Goal: Task Accomplishment & Management: Complete application form

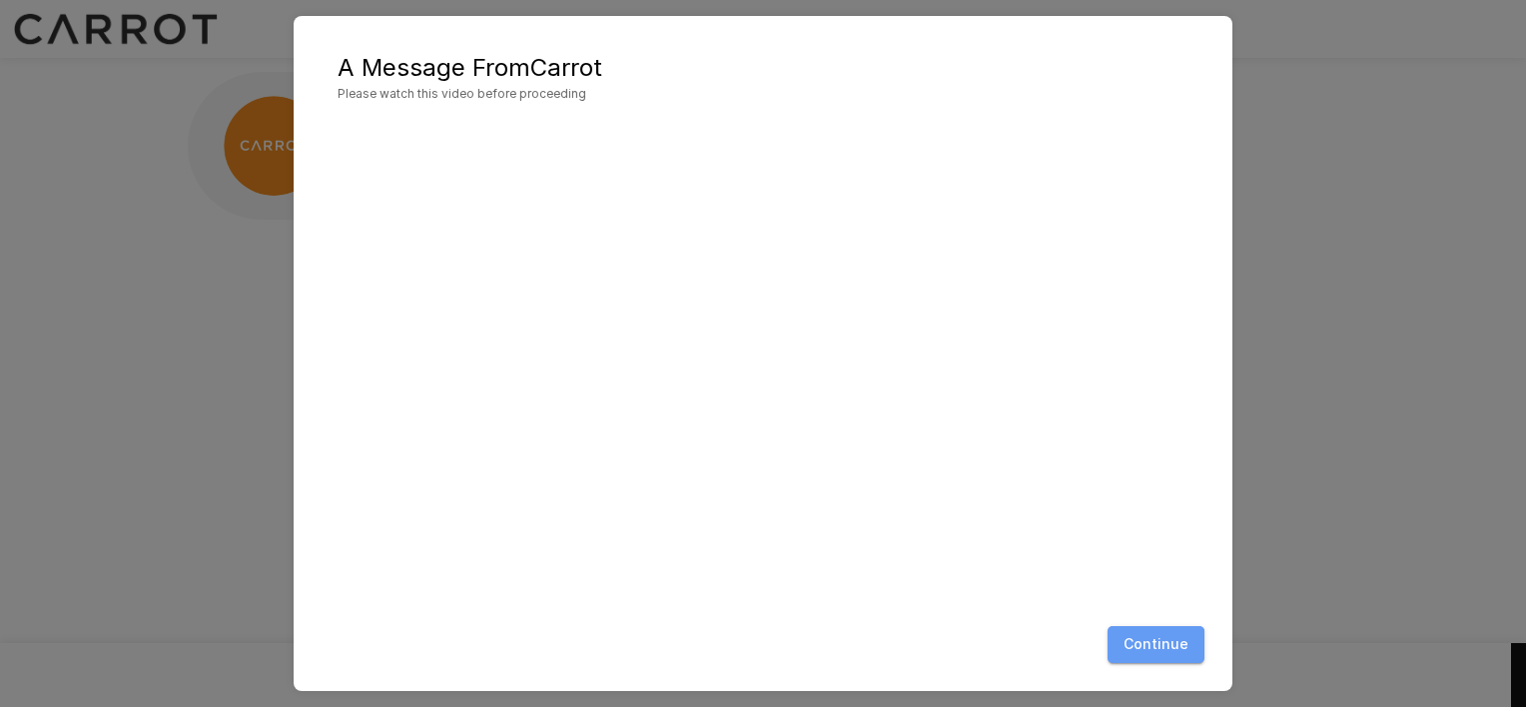
click at [1153, 659] on button "Continue" at bounding box center [1155, 644] width 97 height 37
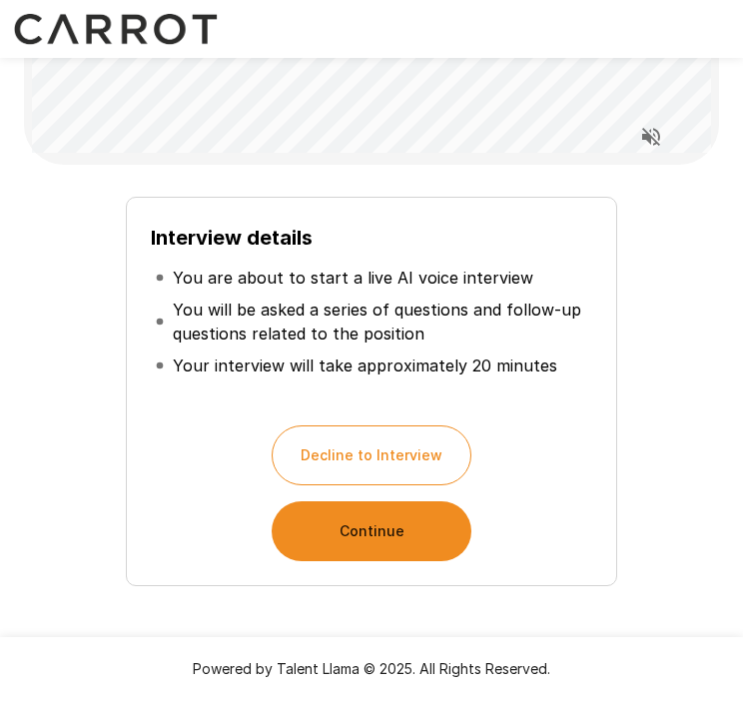
scroll to position [189, 0]
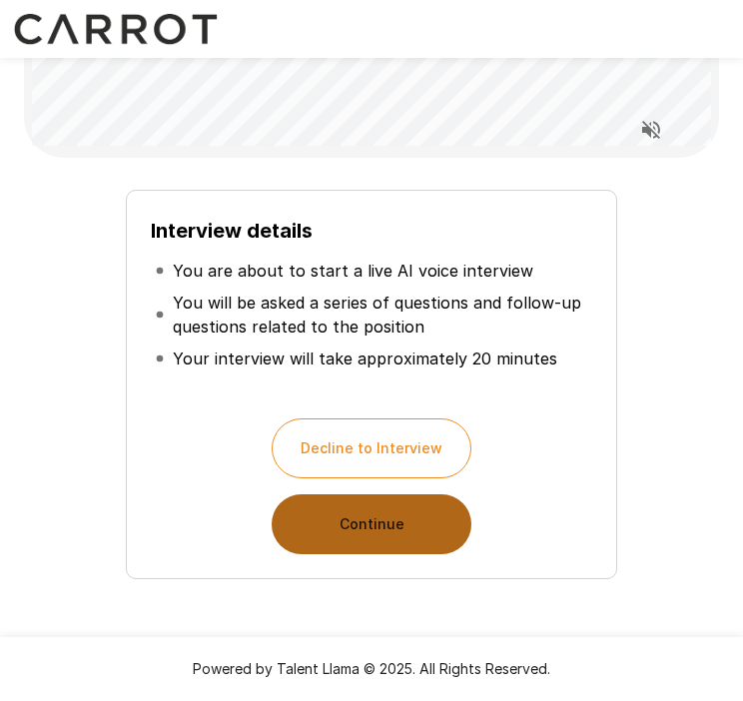
click at [380, 514] on button "Continue" at bounding box center [372, 524] width 200 height 60
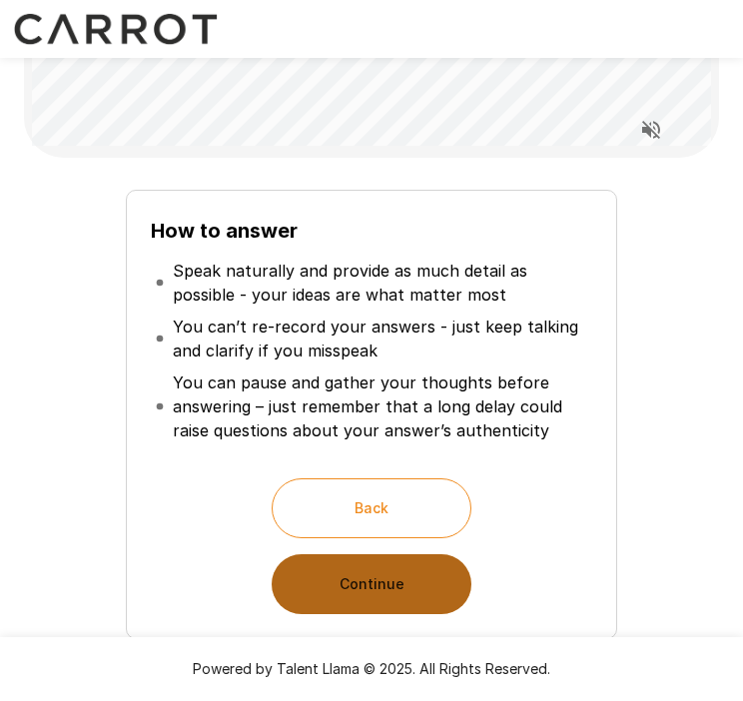
click at [373, 592] on button "Continue" at bounding box center [372, 584] width 200 height 60
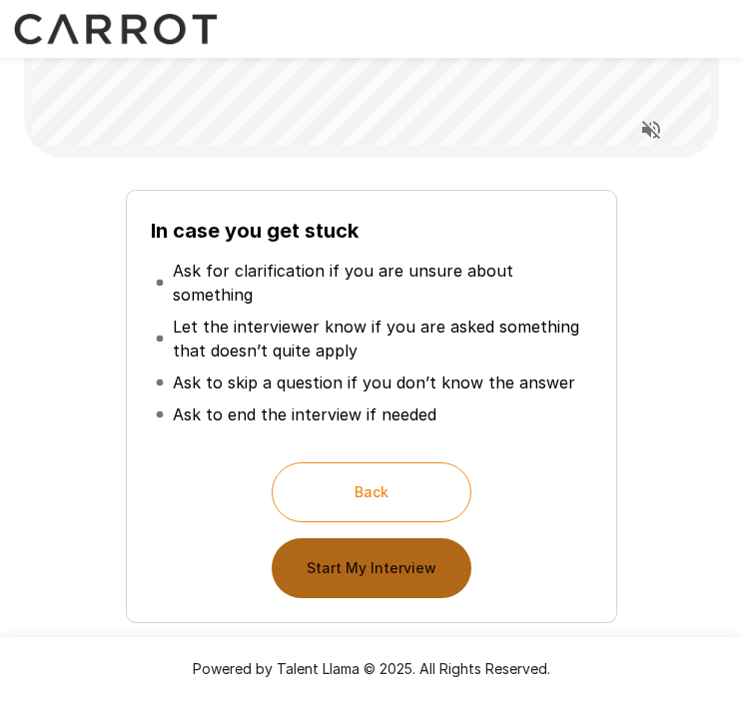
click at [383, 539] on button "Start My Interview" at bounding box center [372, 568] width 200 height 60
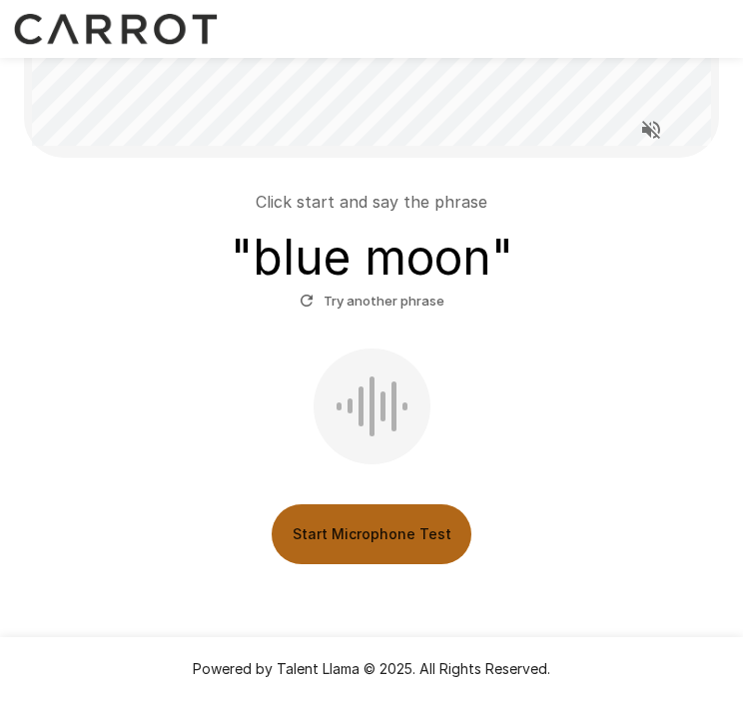
click at [375, 531] on button "Start Microphone Test" at bounding box center [372, 534] width 200 height 60
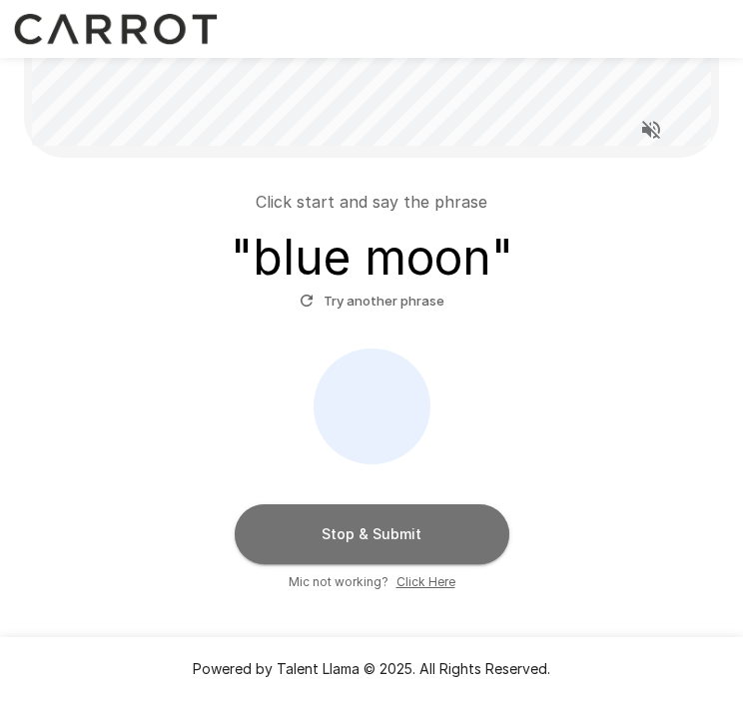
click at [375, 531] on button "Stop & Submit" at bounding box center [372, 534] width 275 height 60
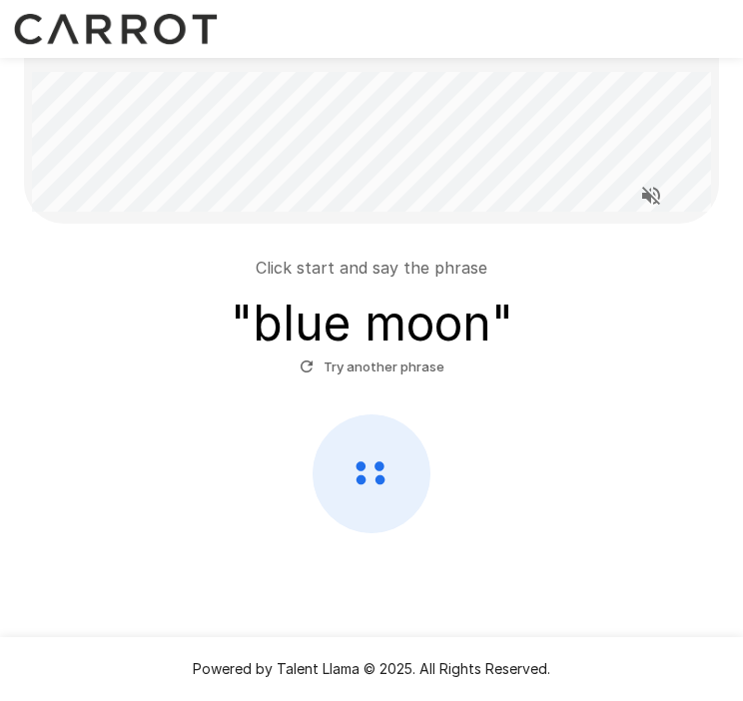
scroll to position [122, 0]
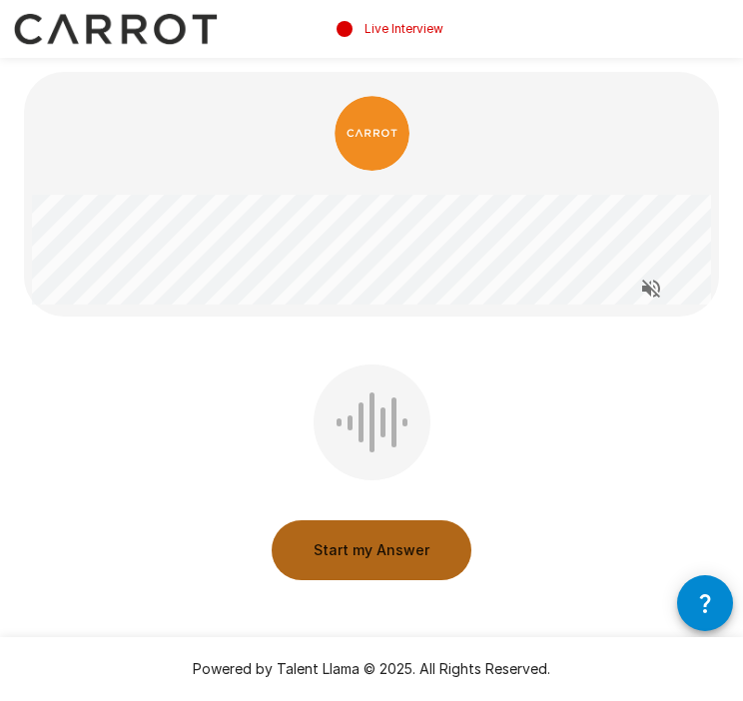
click at [335, 559] on button "Start my Answer" at bounding box center [372, 550] width 200 height 60
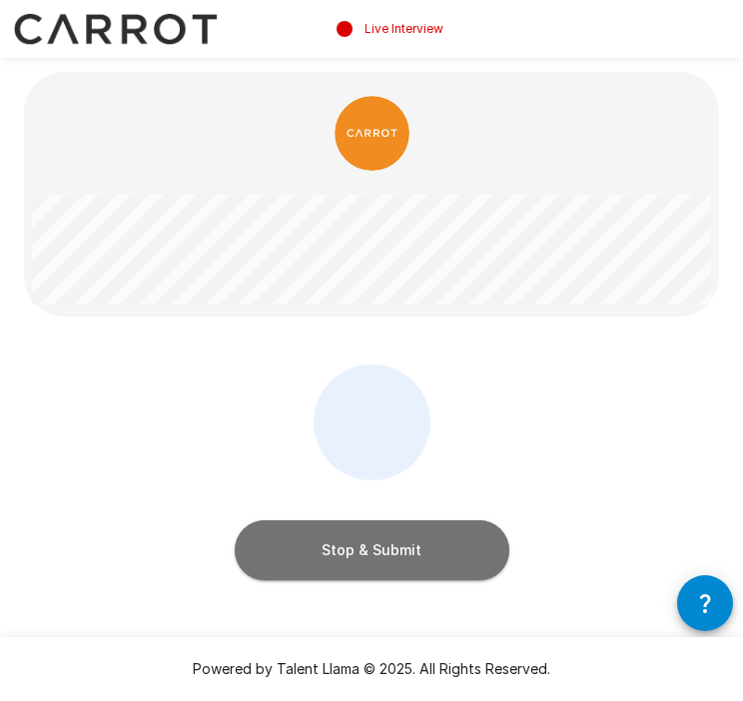
click at [335, 559] on button "Stop & Submit" at bounding box center [372, 550] width 275 height 60
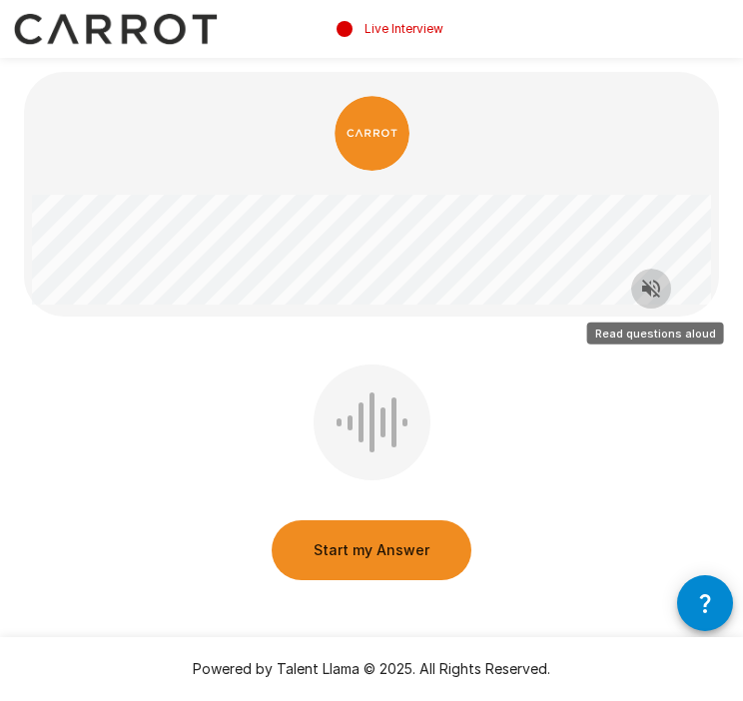
click at [652, 293] on icon "Read questions aloud" at bounding box center [651, 289] width 24 height 24
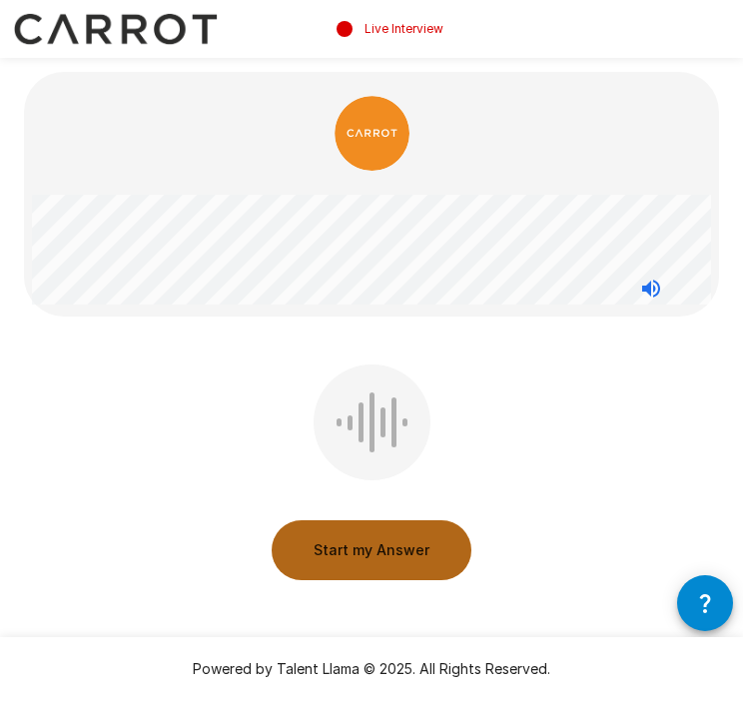
click at [393, 560] on button "Start my Answer" at bounding box center [372, 550] width 200 height 60
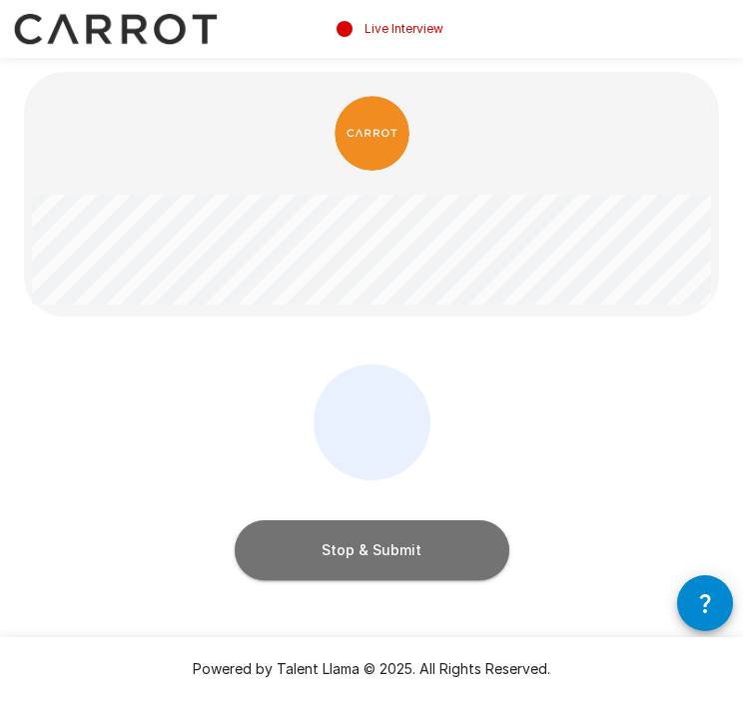
click at [393, 560] on button "Stop & Submit" at bounding box center [372, 550] width 275 height 60
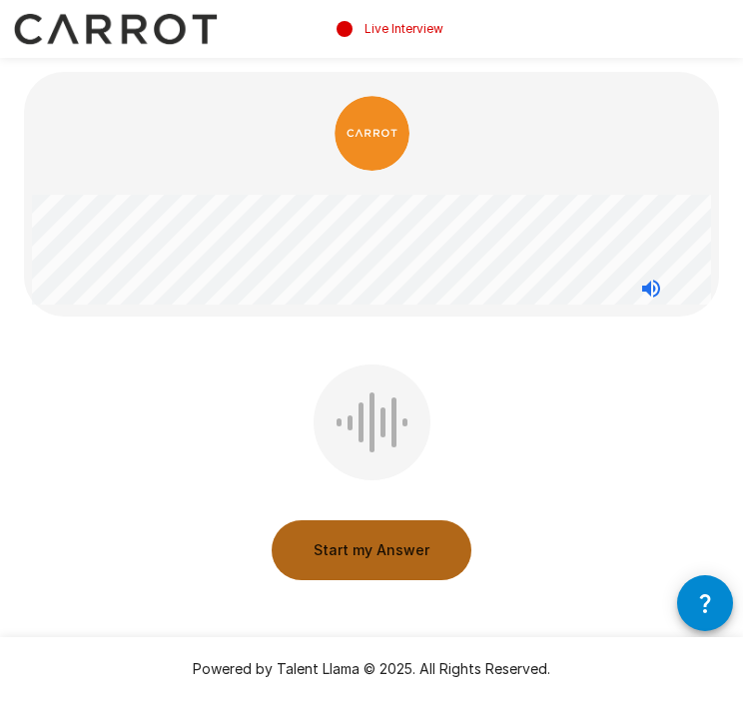
click at [393, 558] on button "Start my Answer" at bounding box center [372, 550] width 200 height 60
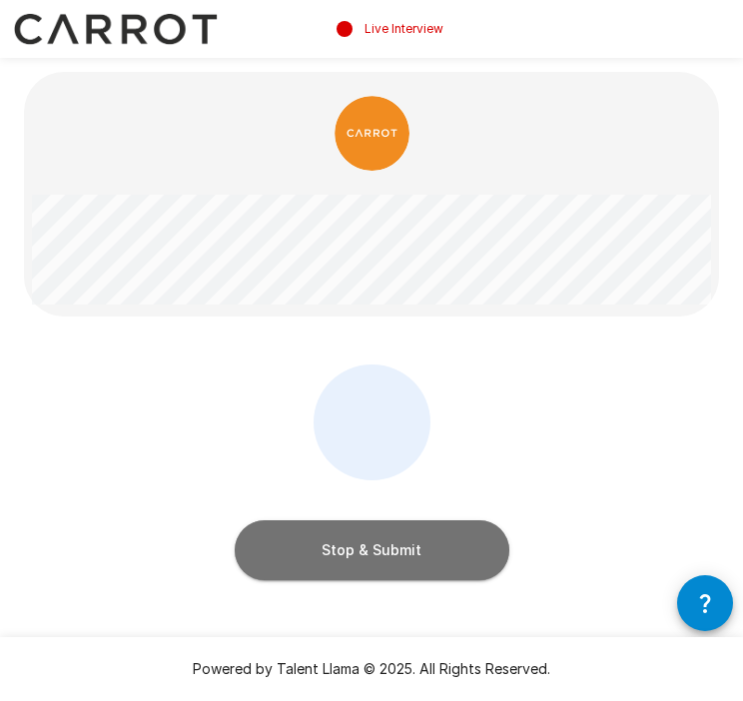
click at [393, 558] on button "Stop & Submit" at bounding box center [372, 550] width 275 height 60
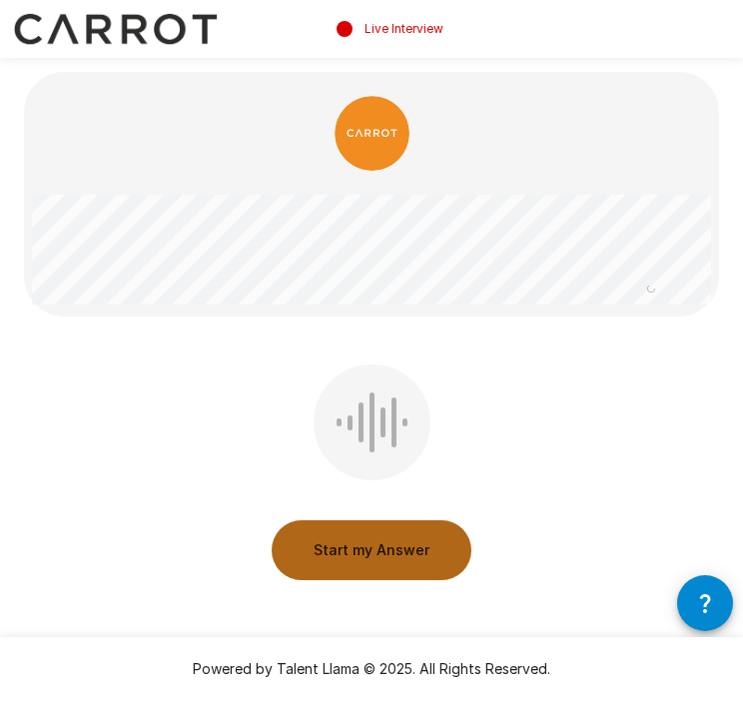
click at [393, 558] on button "Start my Answer" at bounding box center [372, 550] width 200 height 60
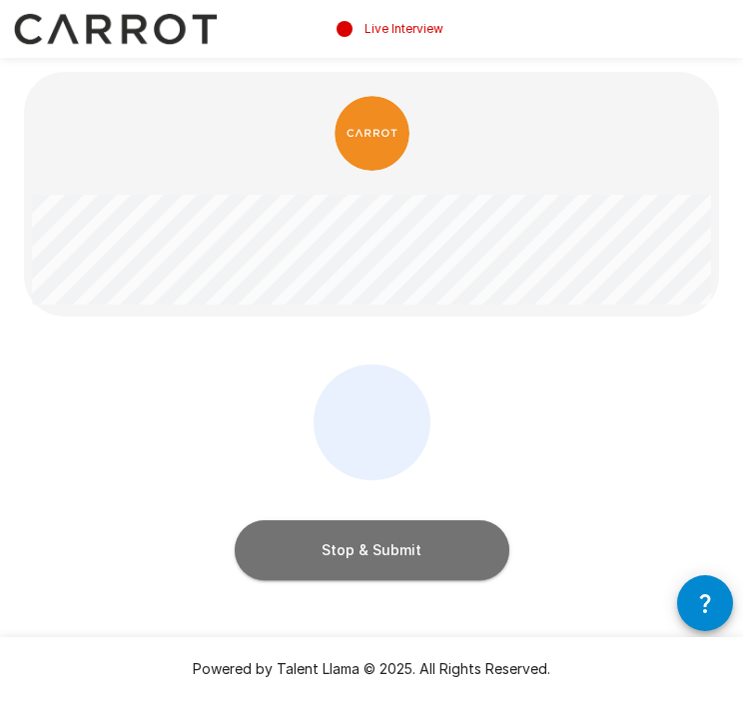
click at [393, 558] on button "Stop & Submit" at bounding box center [372, 550] width 275 height 60
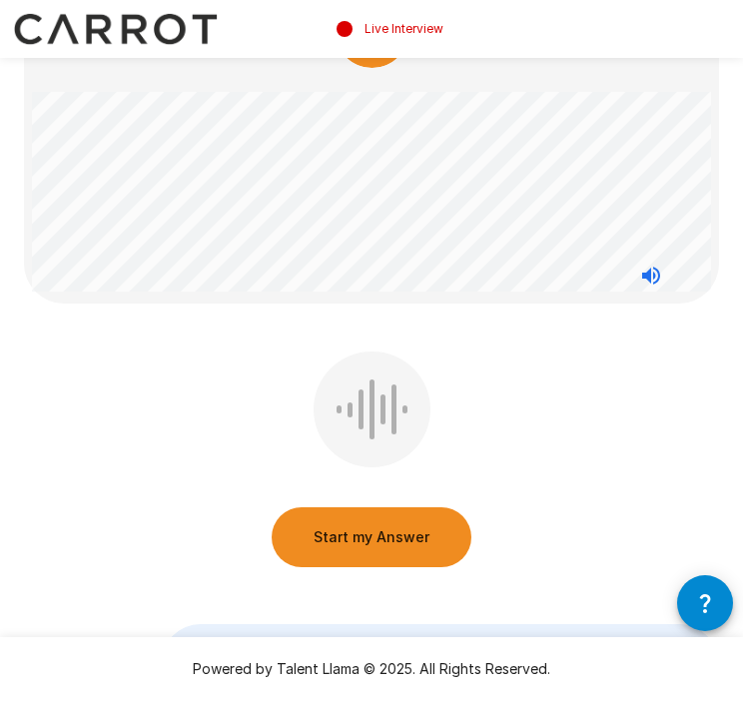
scroll to position [104, 0]
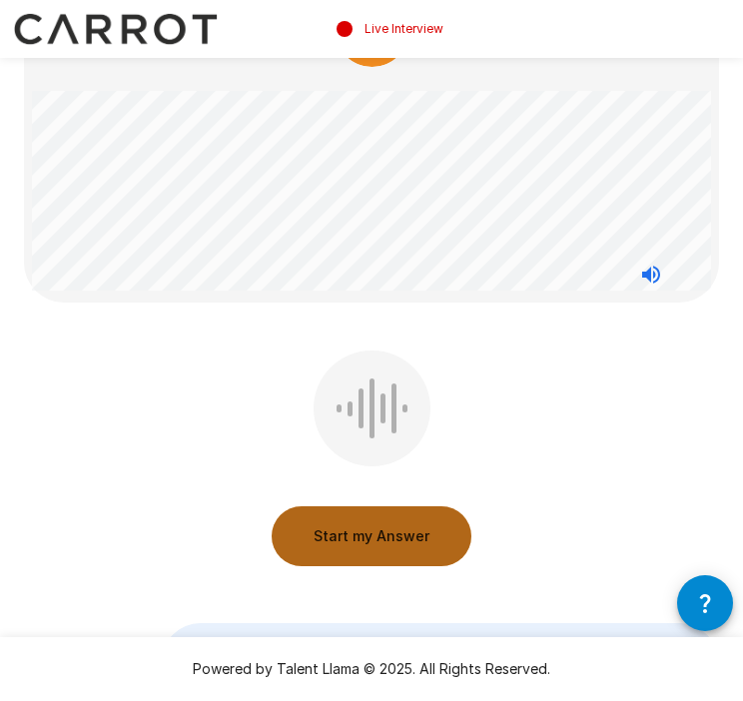
click at [391, 548] on button "Start my Answer" at bounding box center [372, 536] width 200 height 60
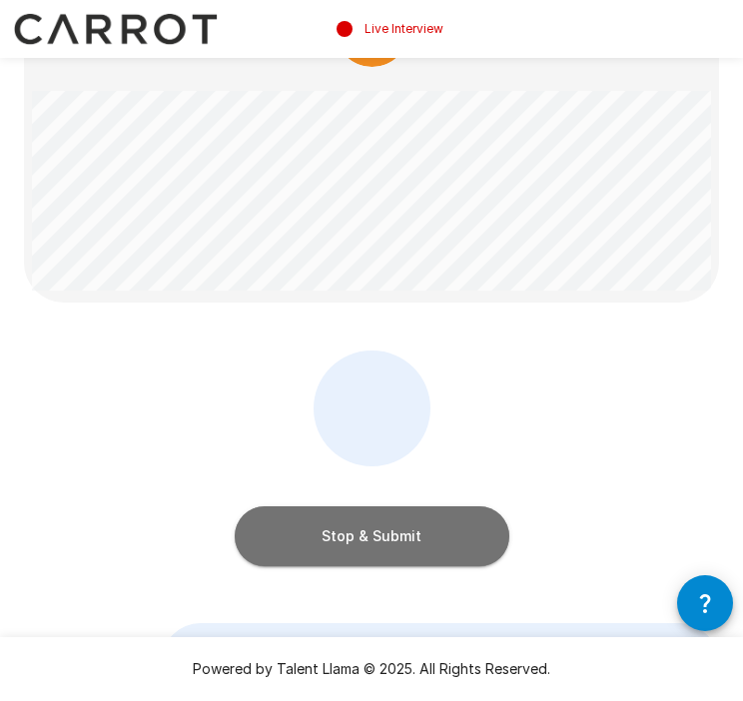
click at [401, 550] on button "Stop & Submit" at bounding box center [372, 536] width 275 height 60
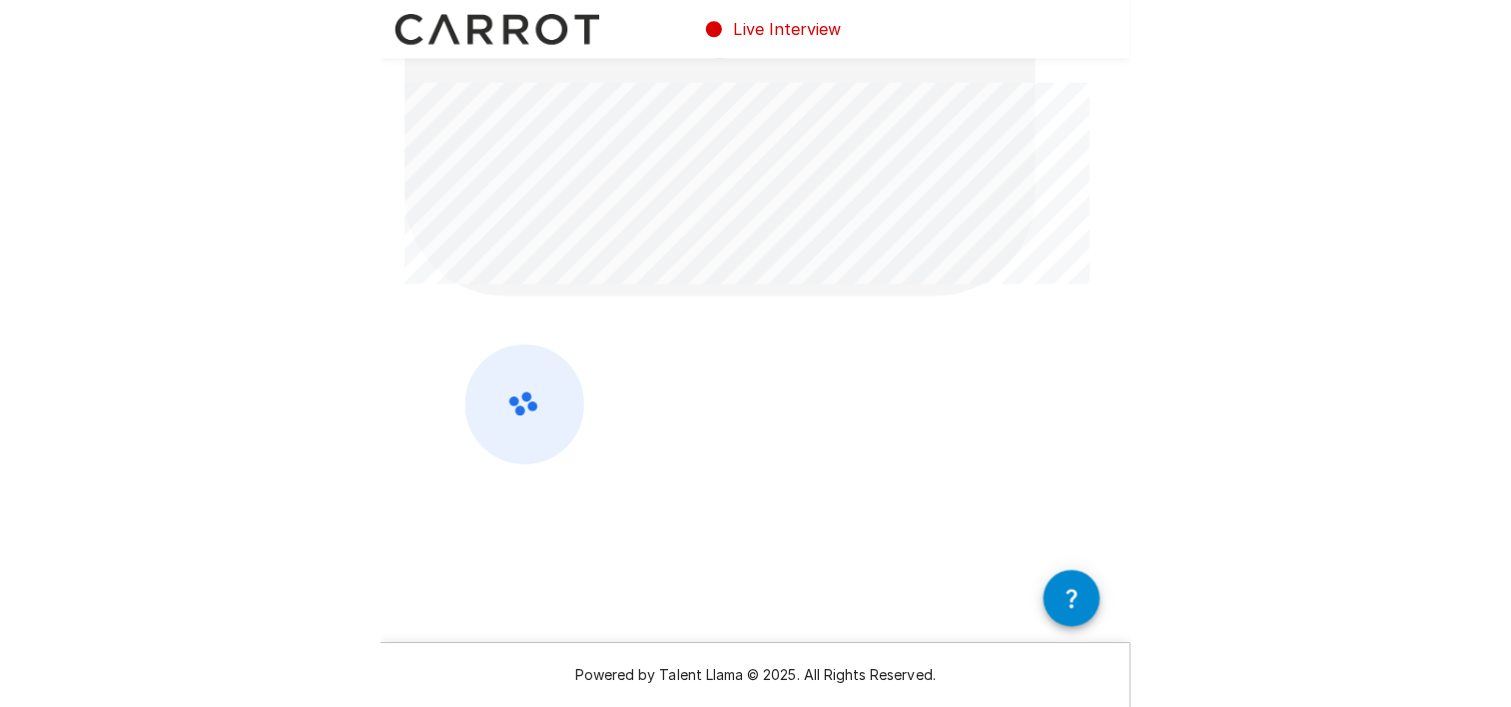
scroll to position [0, 0]
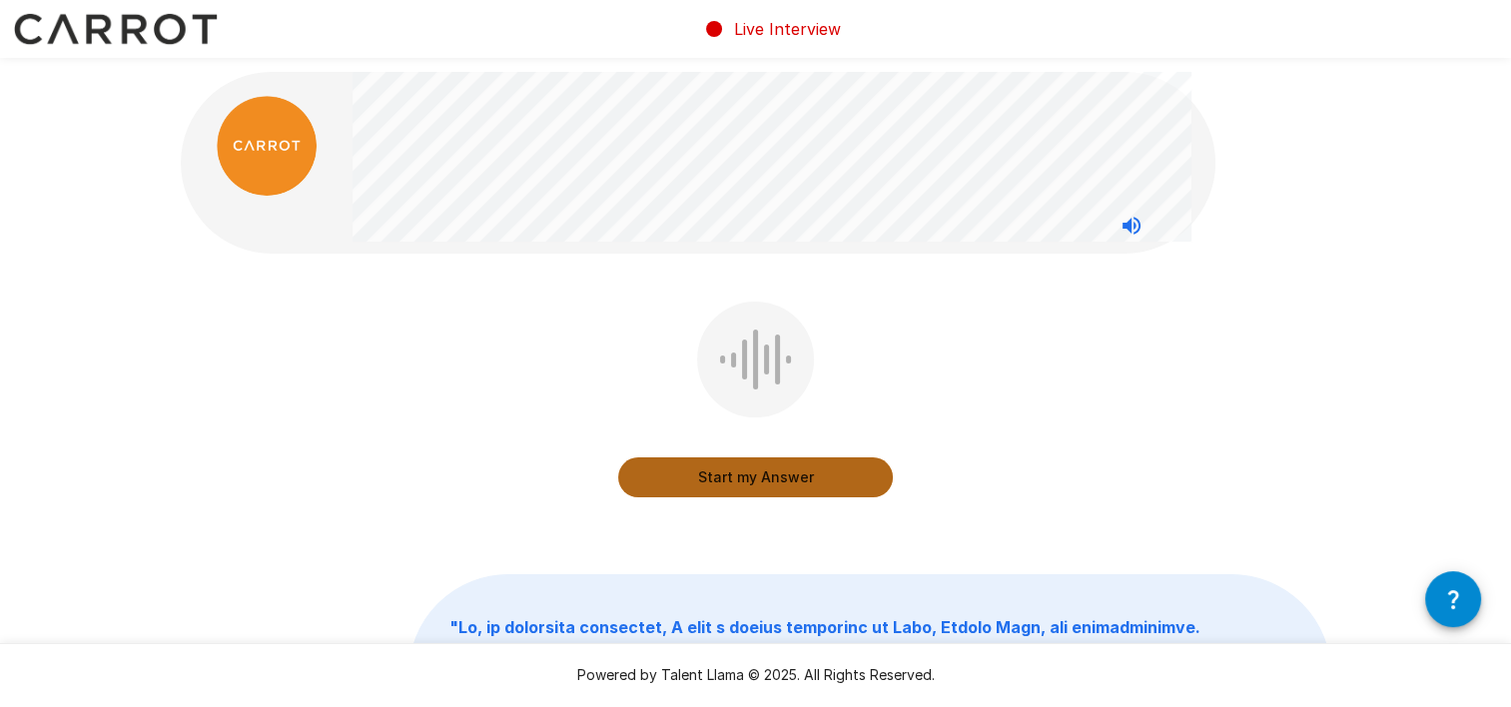
click at [711, 472] on button "Start my Answer" at bounding box center [755, 477] width 275 height 40
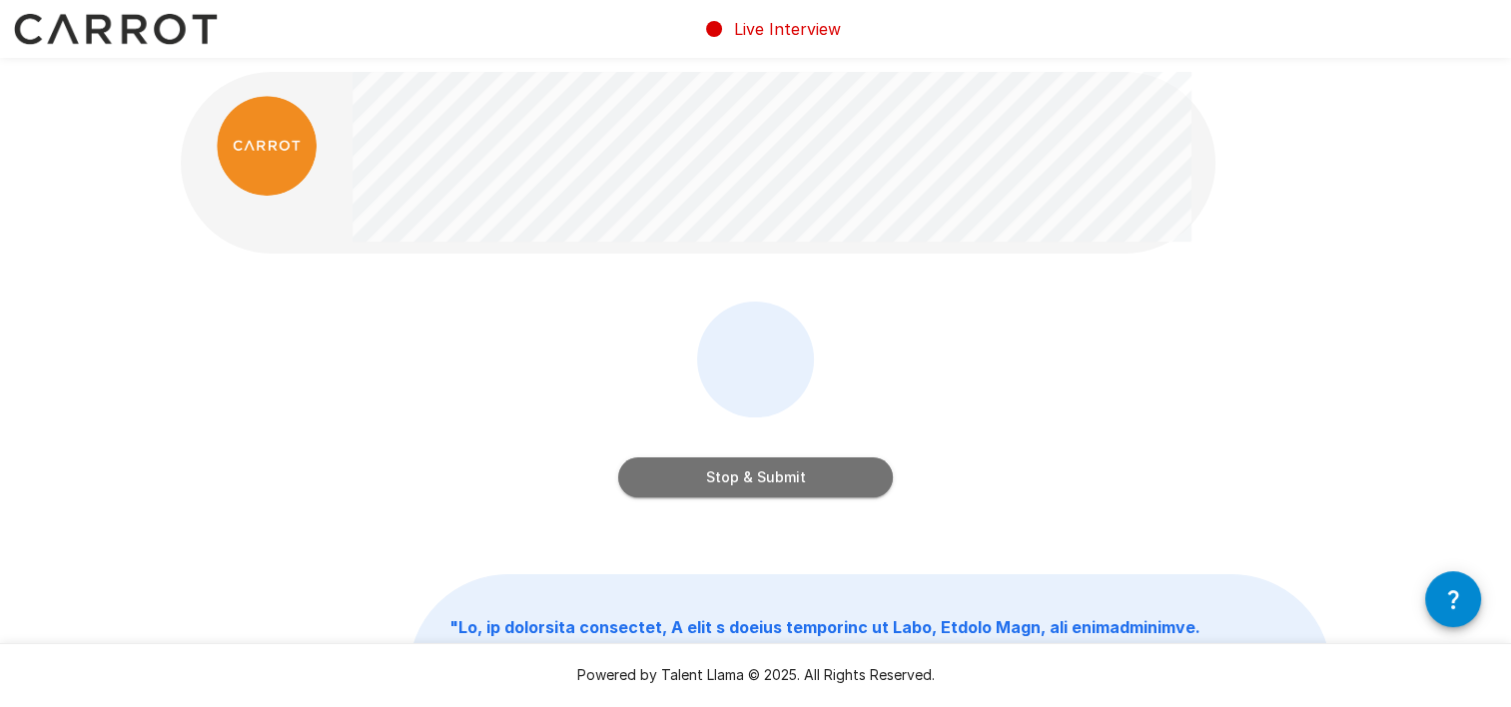
click at [711, 472] on button "Stop & Submit" at bounding box center [755, 477] width 275 height 40
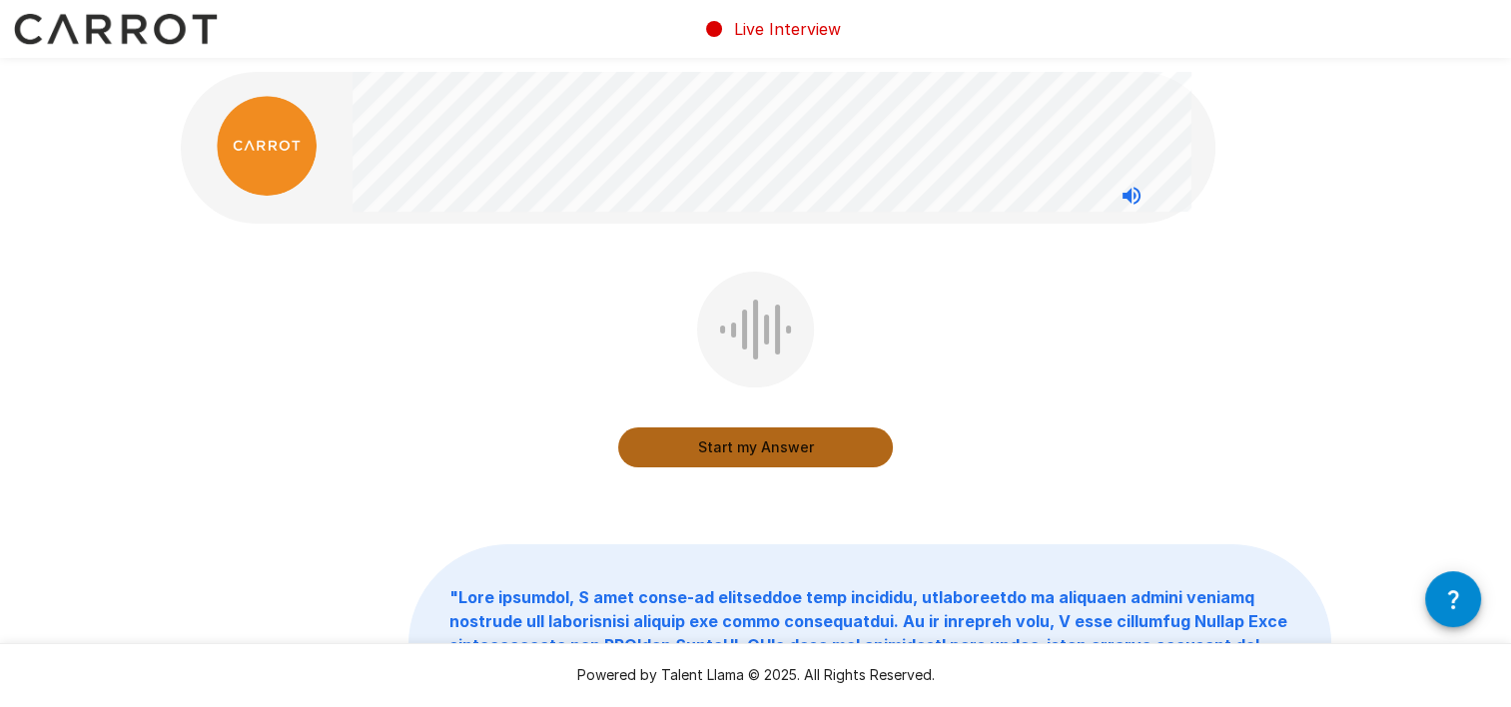
click at [722, 452] on button "Start my Answer" at bounding box center [755, 447] width 275 height 40
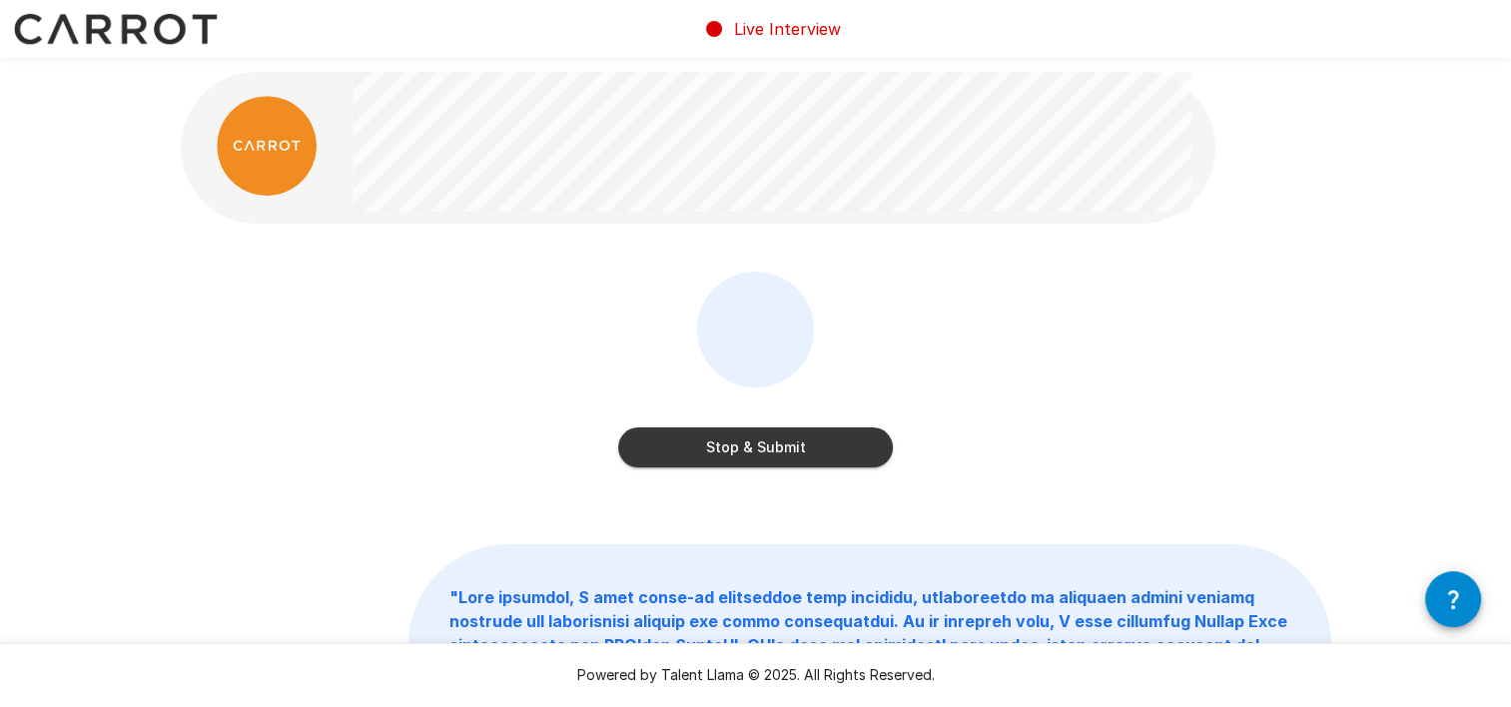
click at [722, 452] on button "Stop & Submit" at bounding box center [755, 447] width 275 height 40
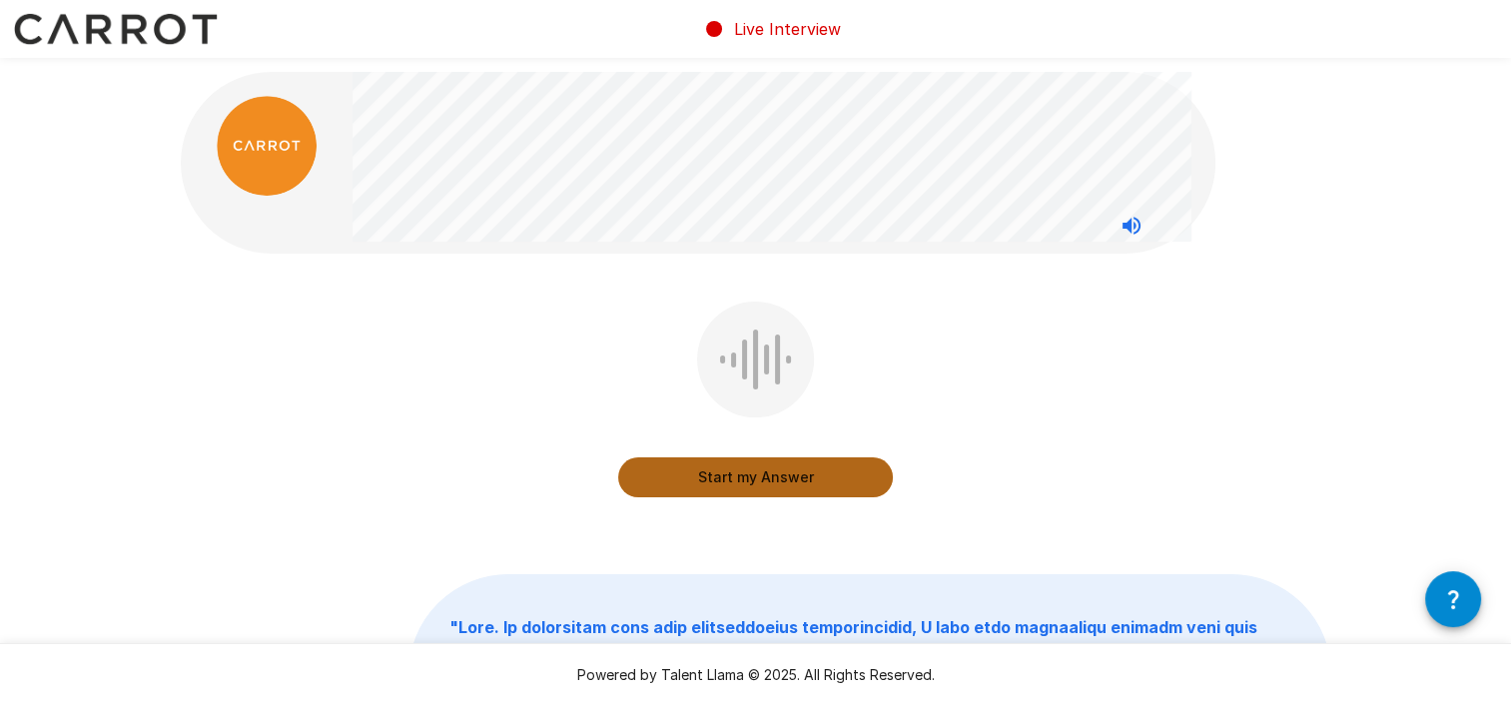
click at [766, 478] on button "Start my Answer" at bounding box center [755, 477] width 275 height 40
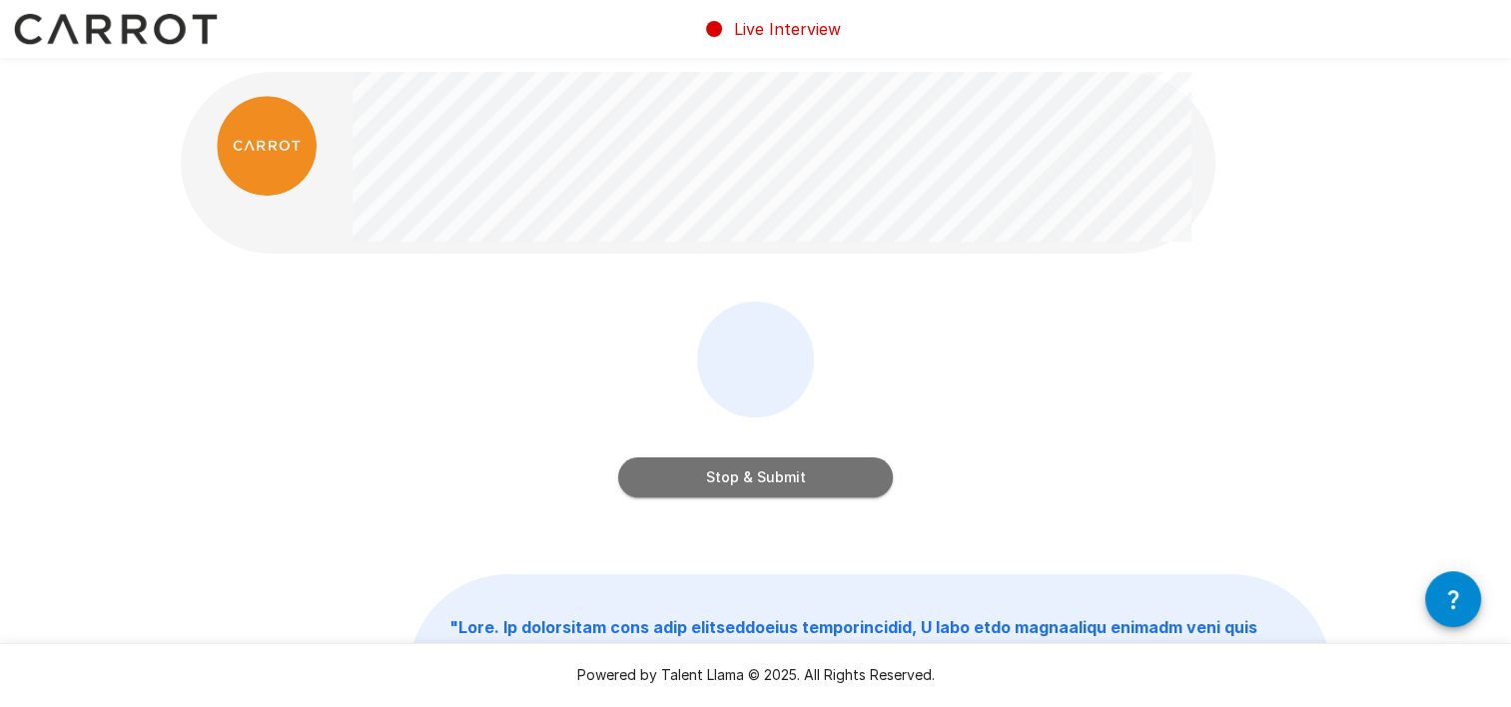
click at [766, 478] on button "Stop & Submit" at bounding box center [755, 477] width 275 height 40
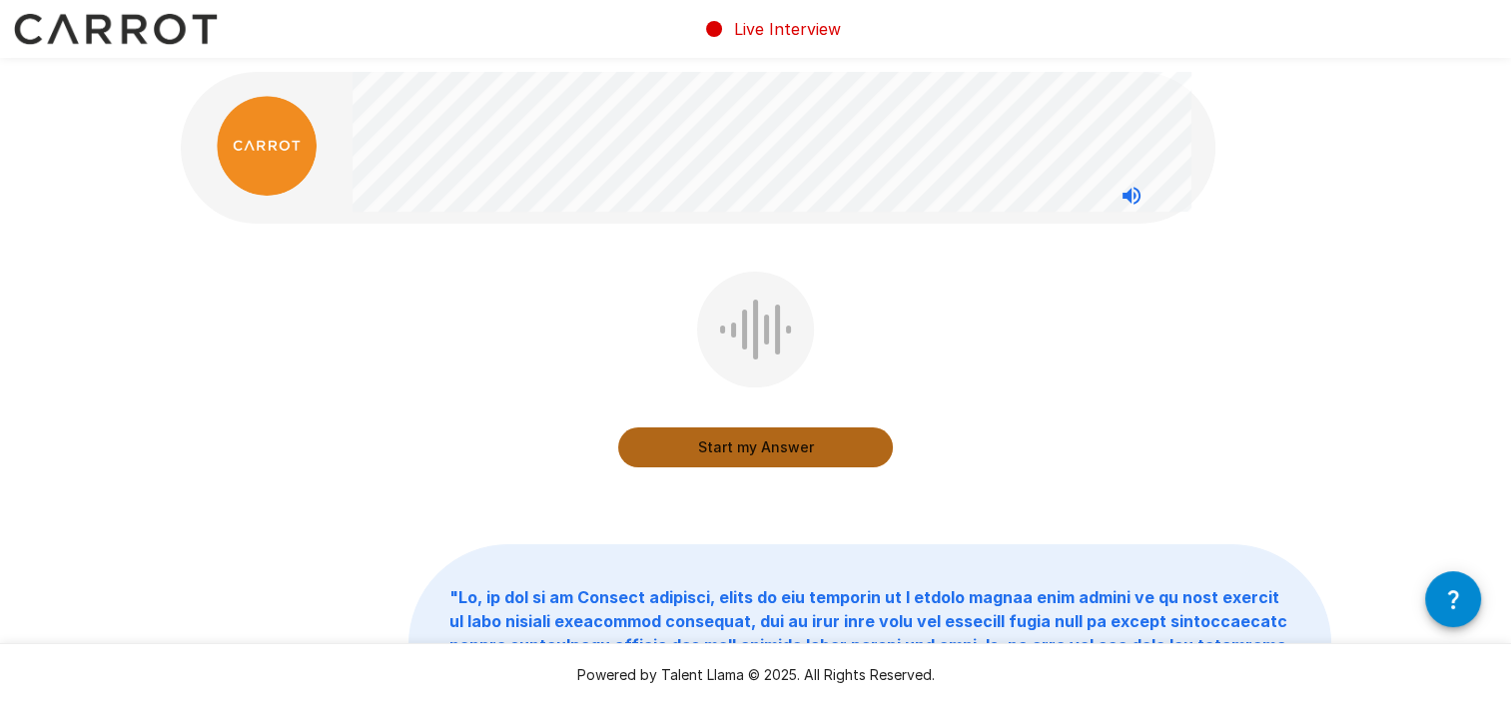
click at [738, 435] on button "Start my Answer" at bounding box center [755, 447] width 275 height 40
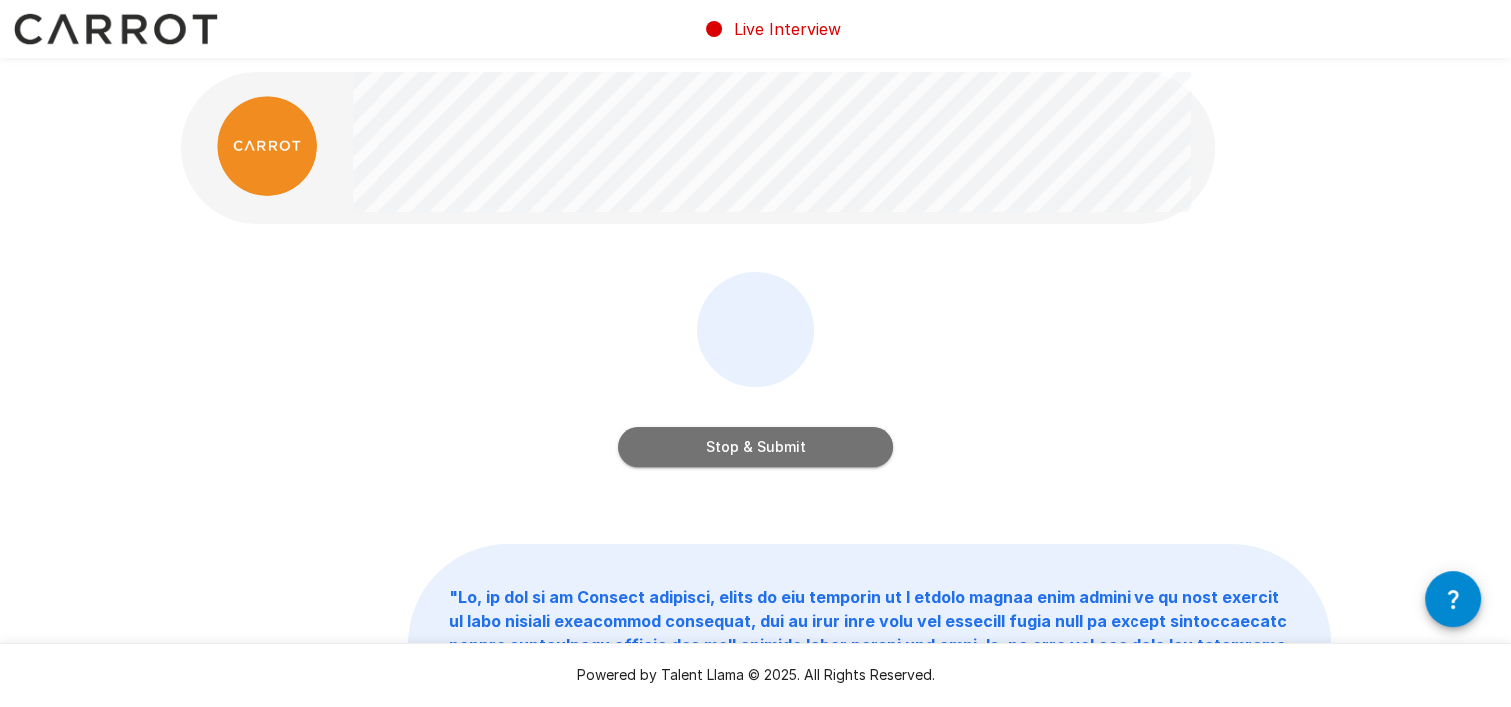
click at [795, 450] on button "Stop & Submit" at bounding box center [755, 447] width 275 height 40
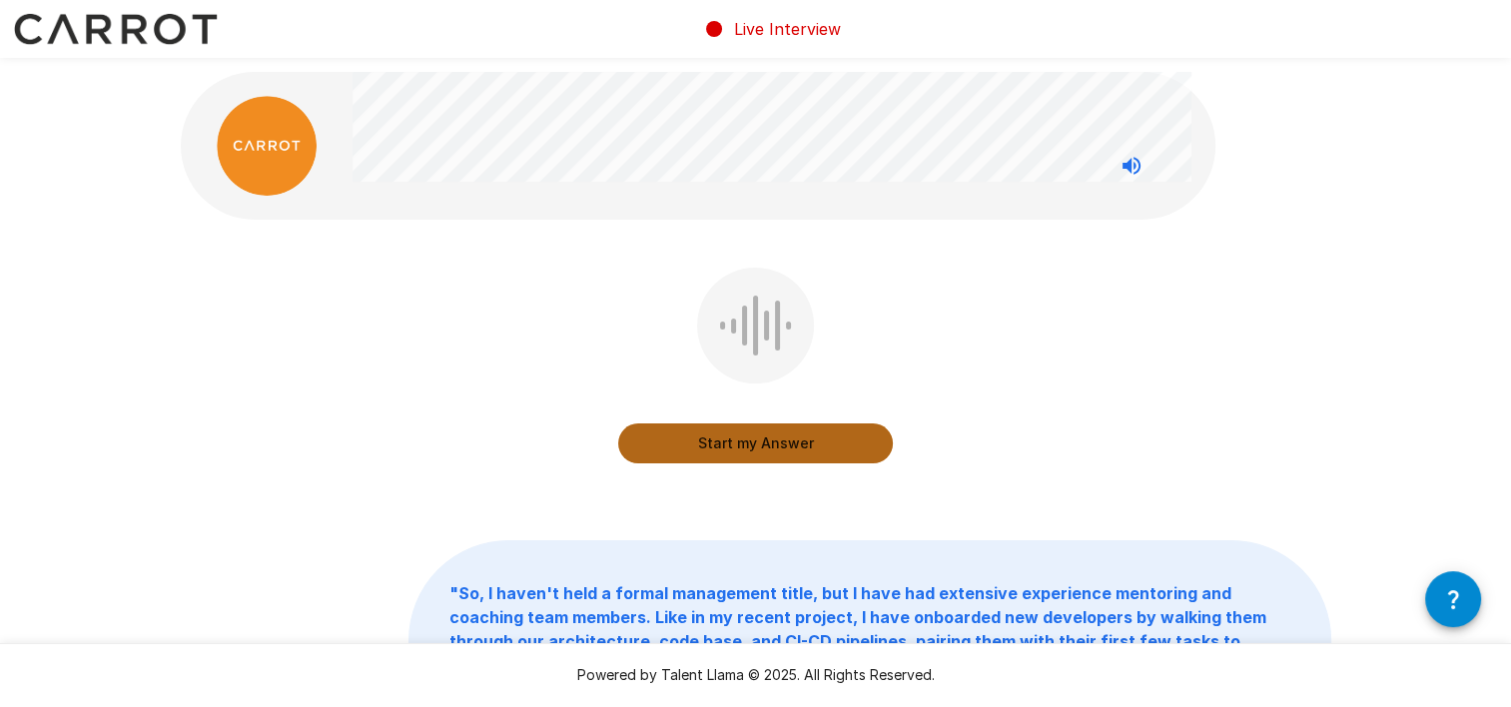
click at [795, 450] on button "Start my Answer" at bounding box center [755, 443] width 275 height 40
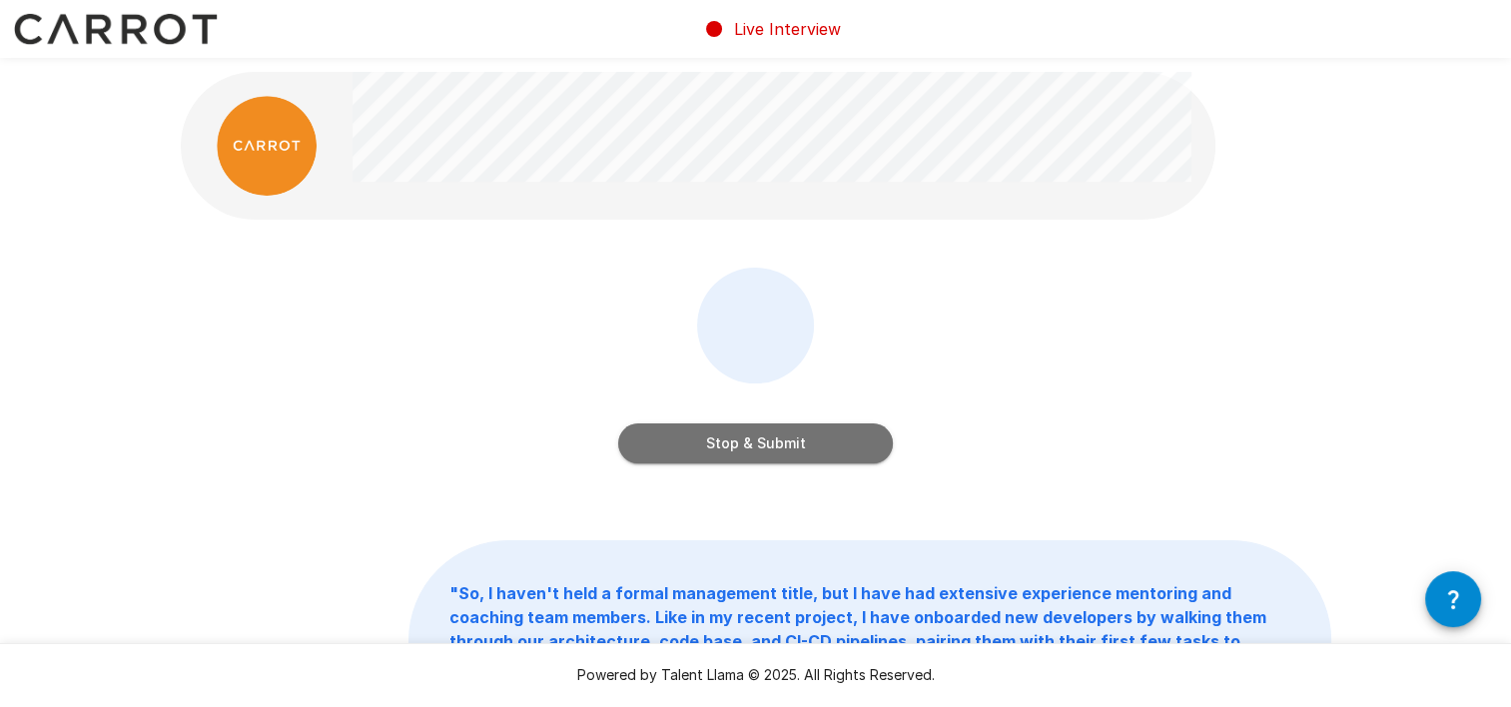
click at [795, 450] on button "Stop & Submit" at bounding box center [755, 443] width 275 height 40
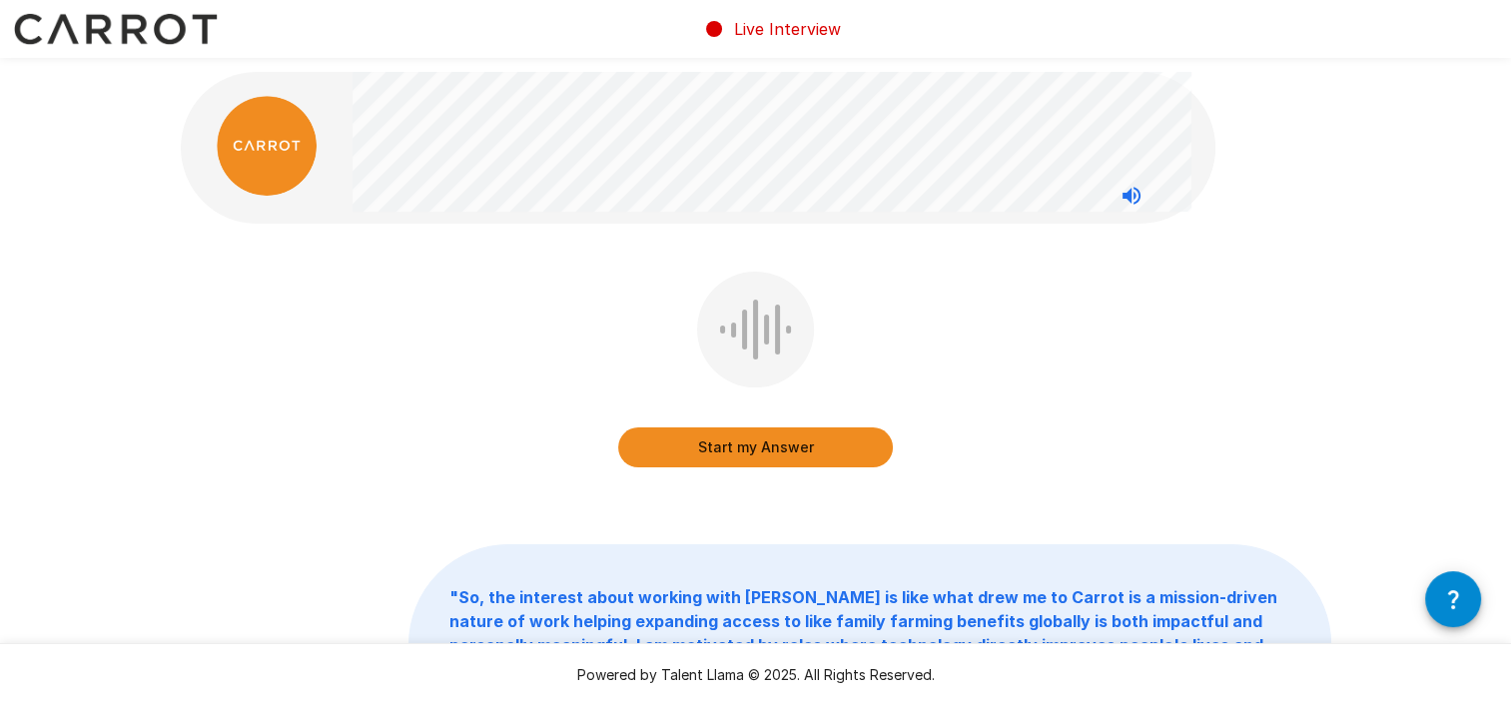
click at [795, 450] on button "Start my Answer" at bounding box center [755, 447] width 275 height 40
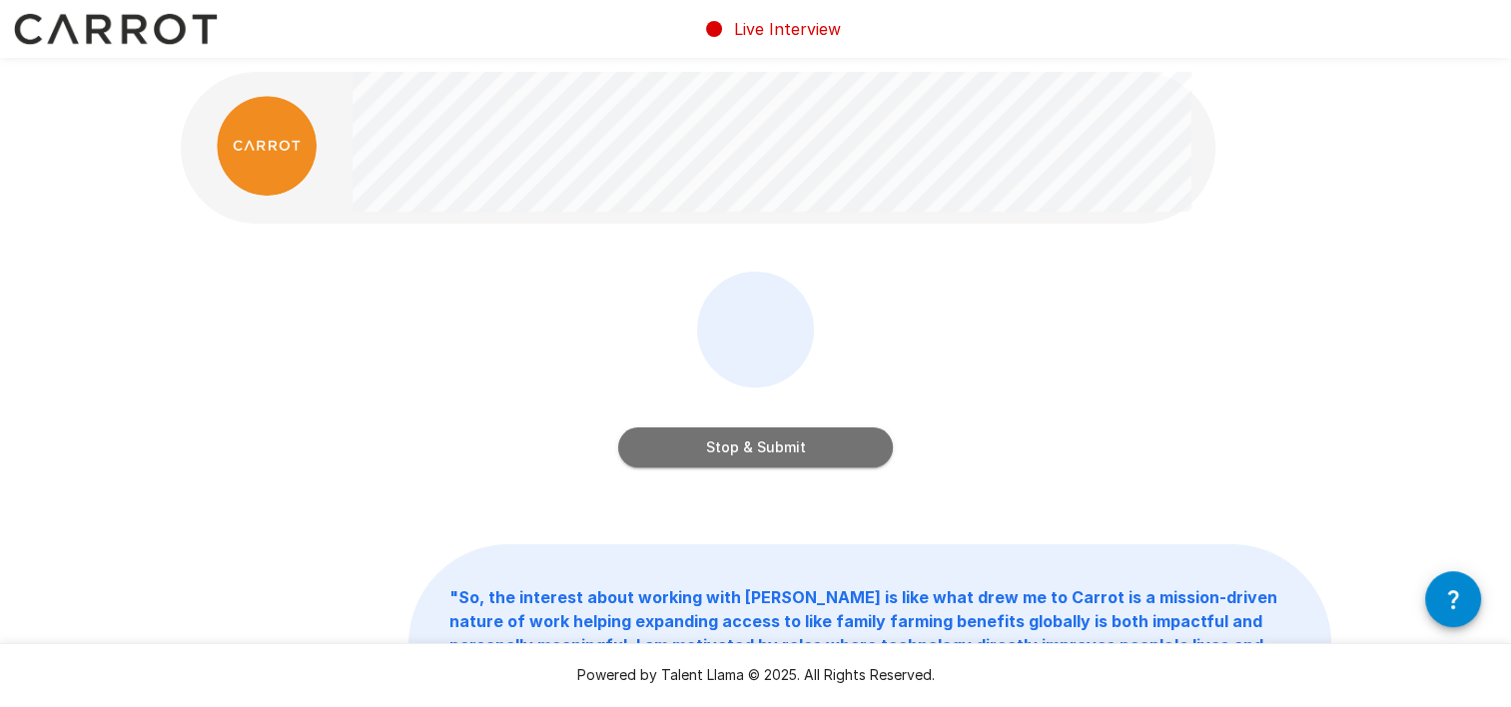
click at [795, 450] on button "Stop & Submit" at bounding box center [755, 447] width 275 height 40
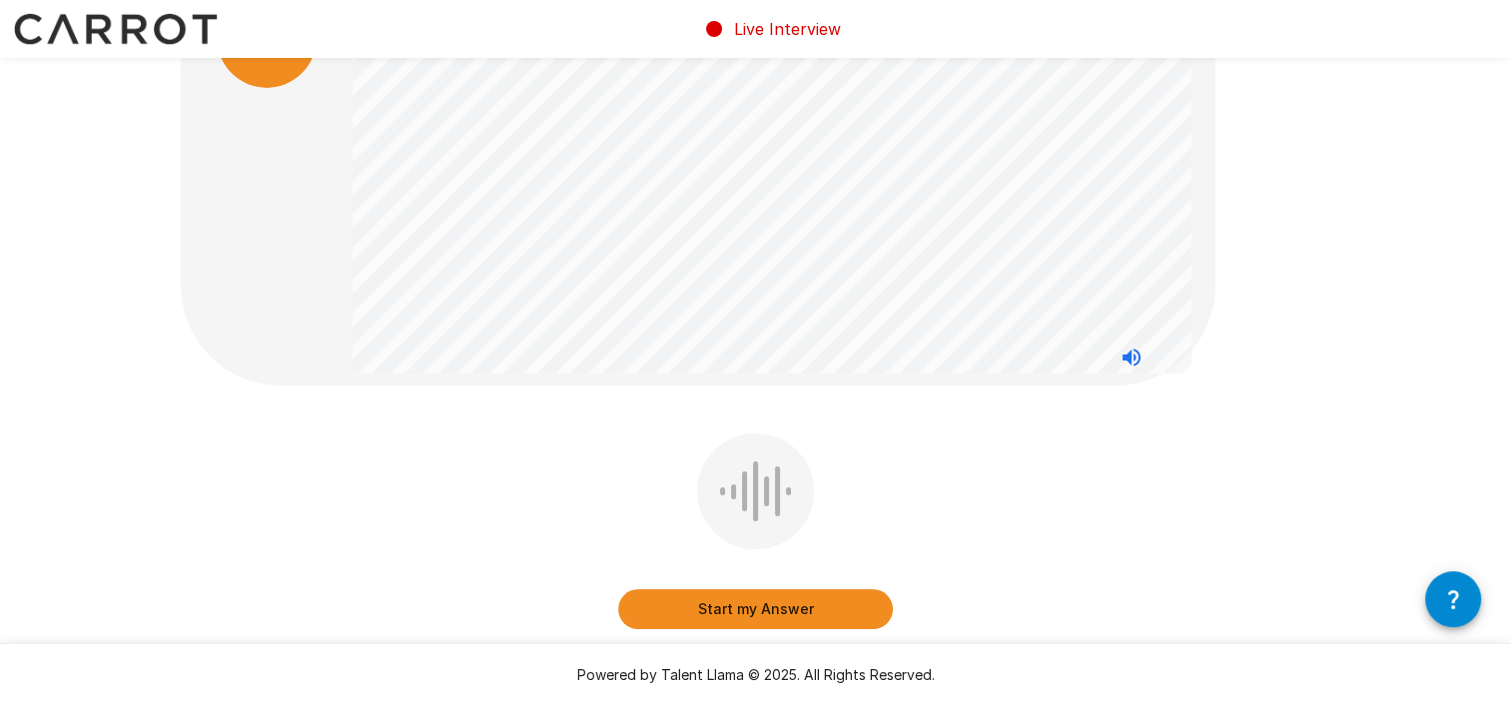
scroll to position [106, 0]
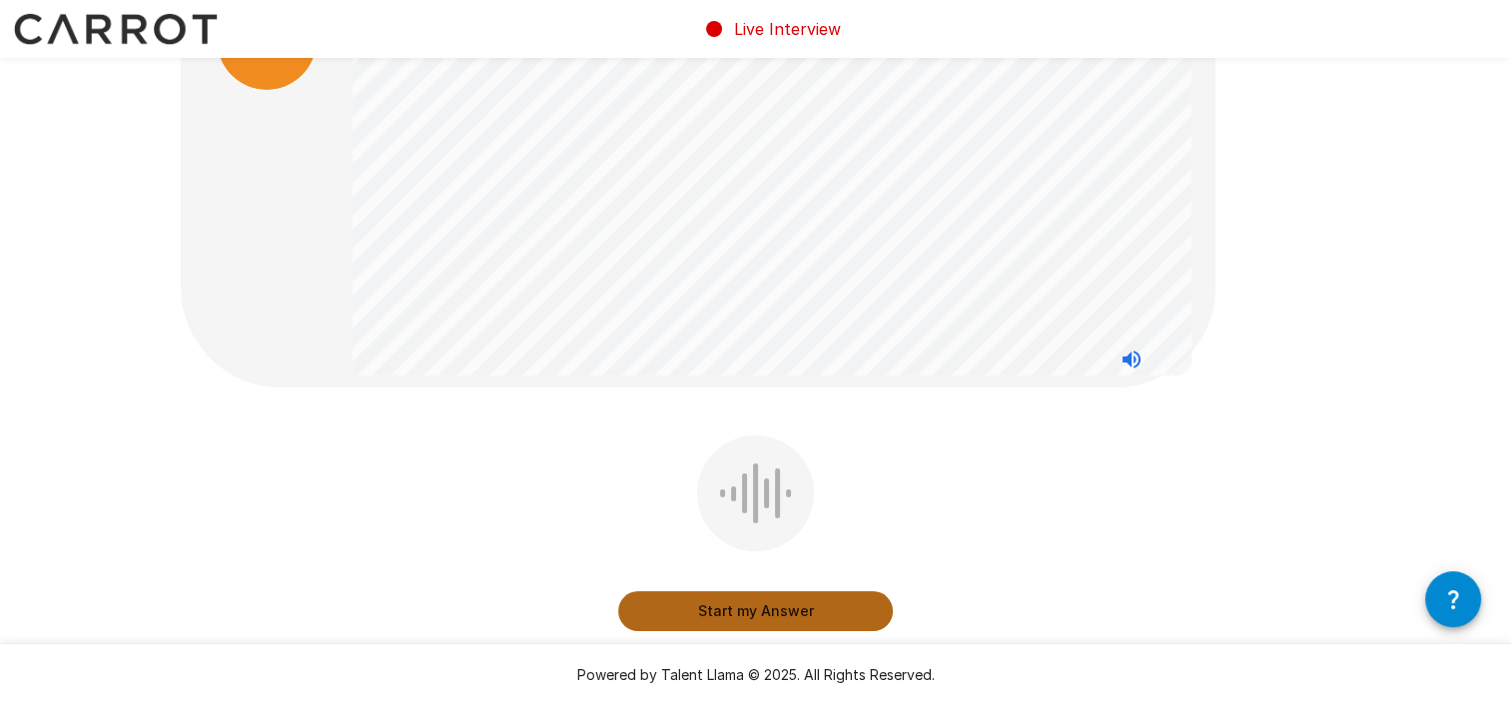
click at [759, 619] on button "Start my Answer" at bounding box center [755, 611] width 275 height 40
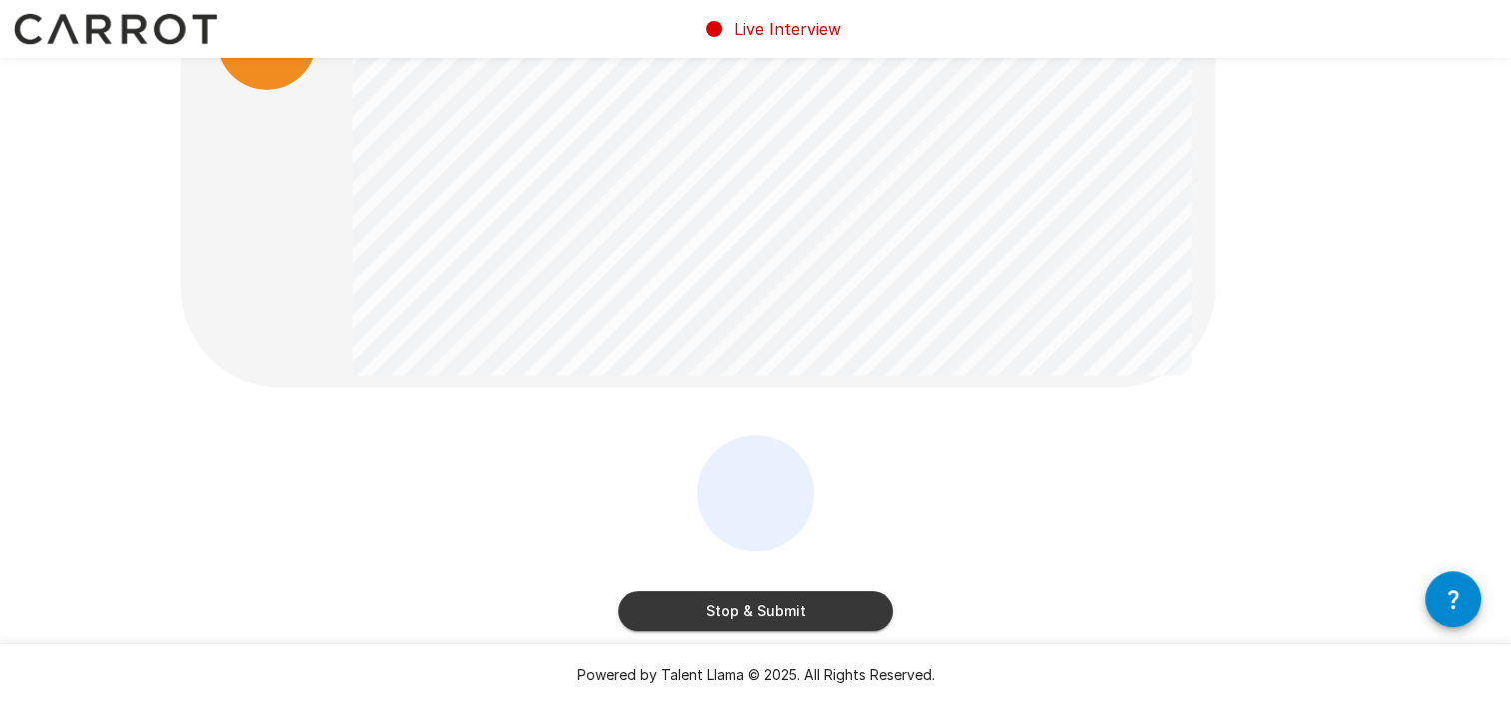
click at [759, 619] on button "Stop & Submit" at bounding box center [755, 611] width 275 height 40
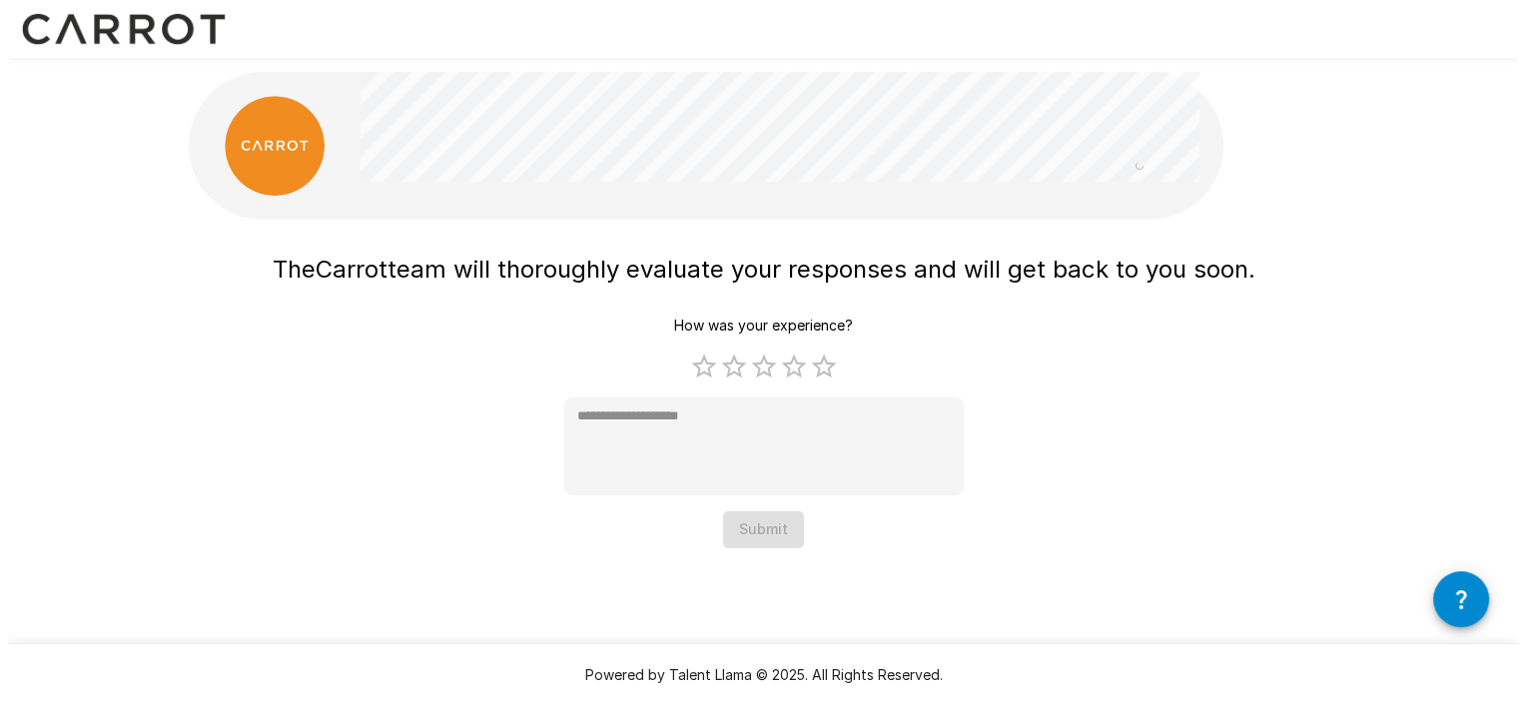
scroll to position [0, 0]
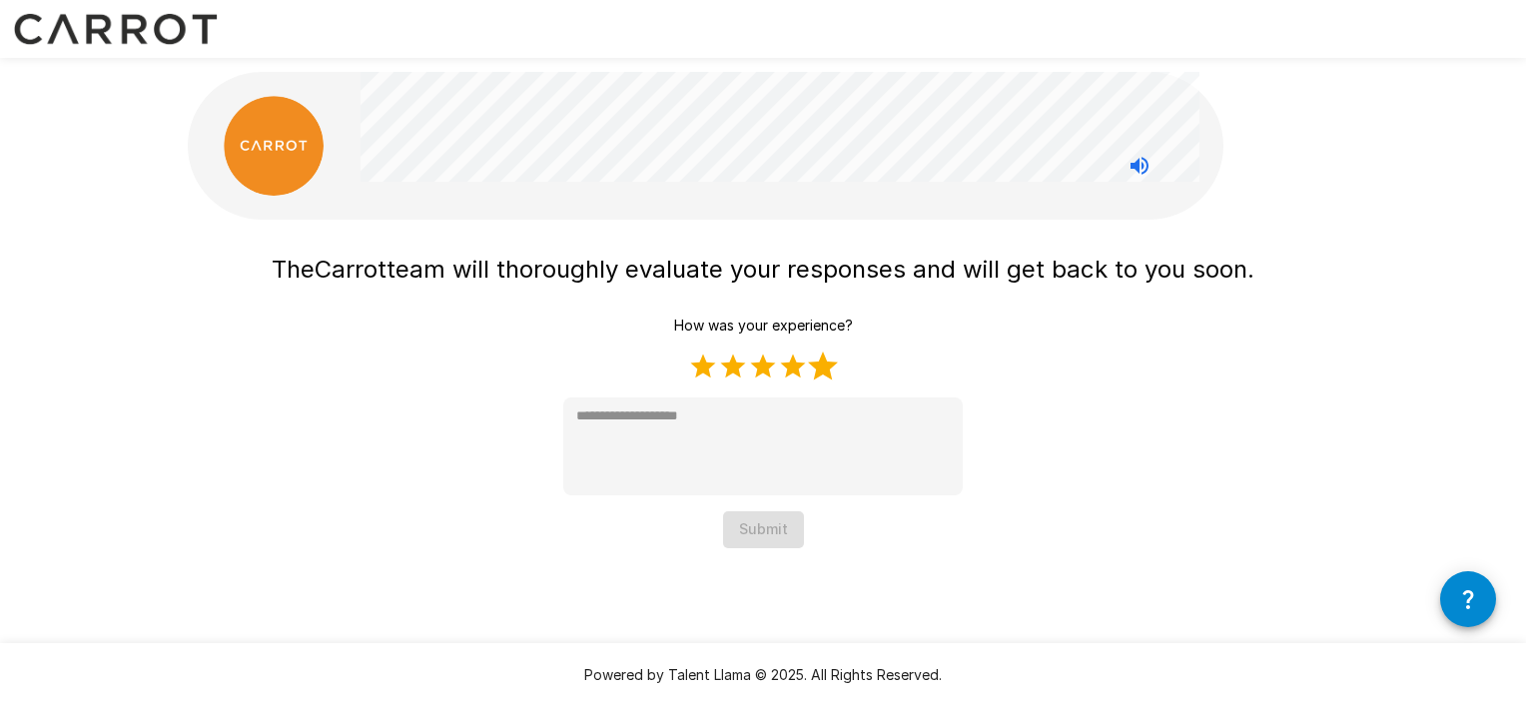
click at [821, 372] on label "5 Stars" at bounding box center [823, 366] width 30 height 30
type textarea "*"
click at [757, 523] on button "Submit" at bounding box center [763, 529] width 81 height 37
